Goal: Check status

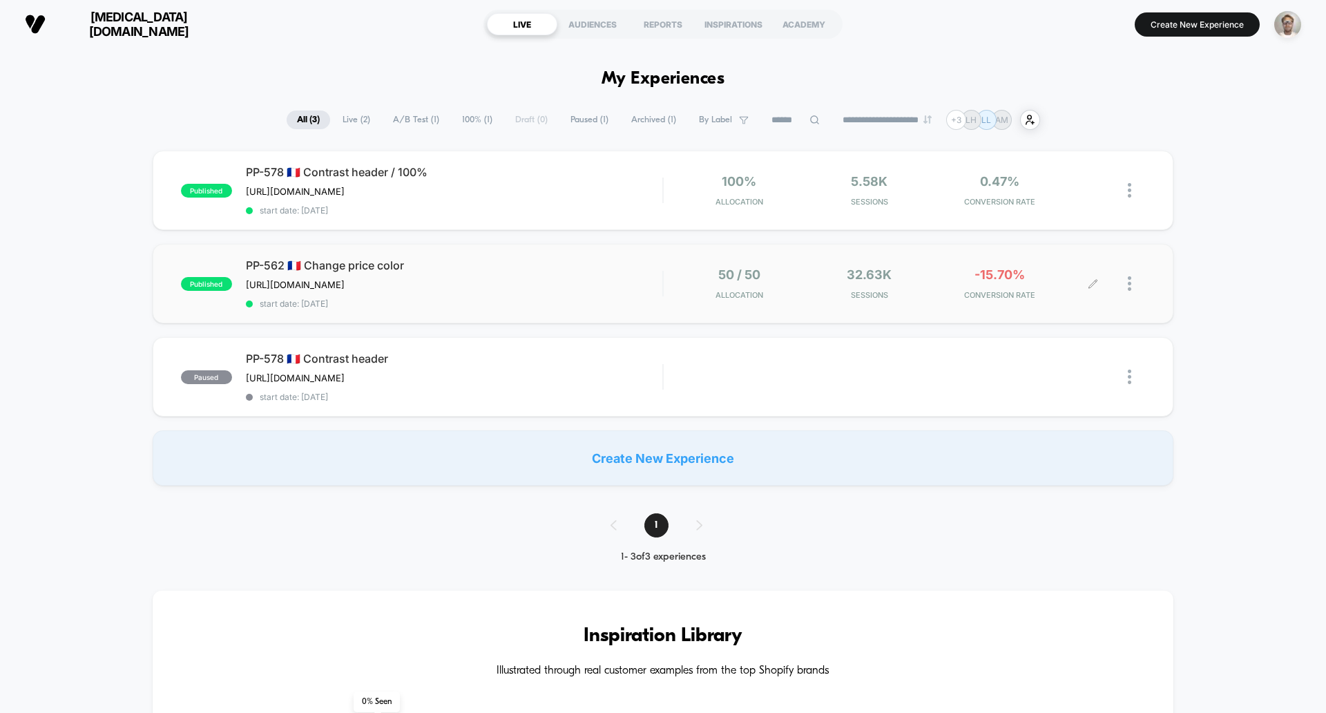
click at [828, 275] on div "32.63k Sessions" at bounding box center [870, 283] width 124 height 32
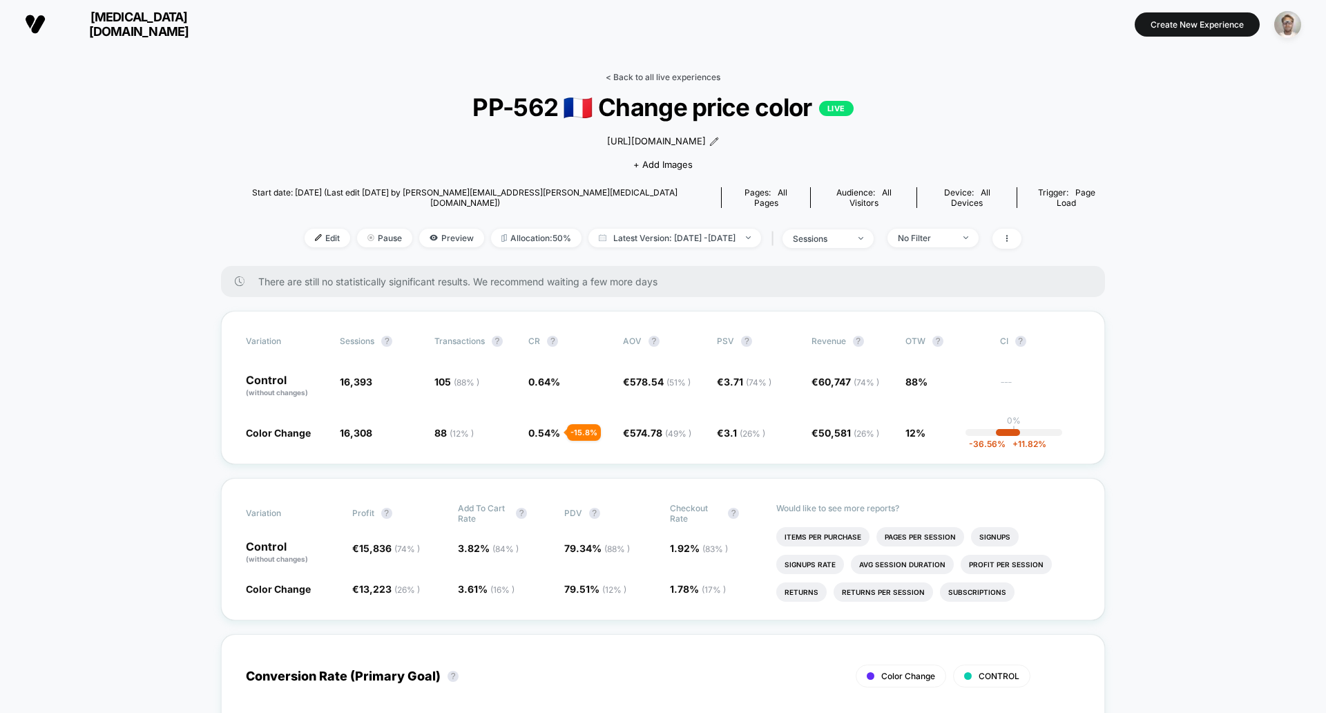
click at [664, 75] on link "< Back to all live experiences" at bounding box center [663, 77] width 115 height 10
